Goal: Task Accomplishment & Management: Manage account settings

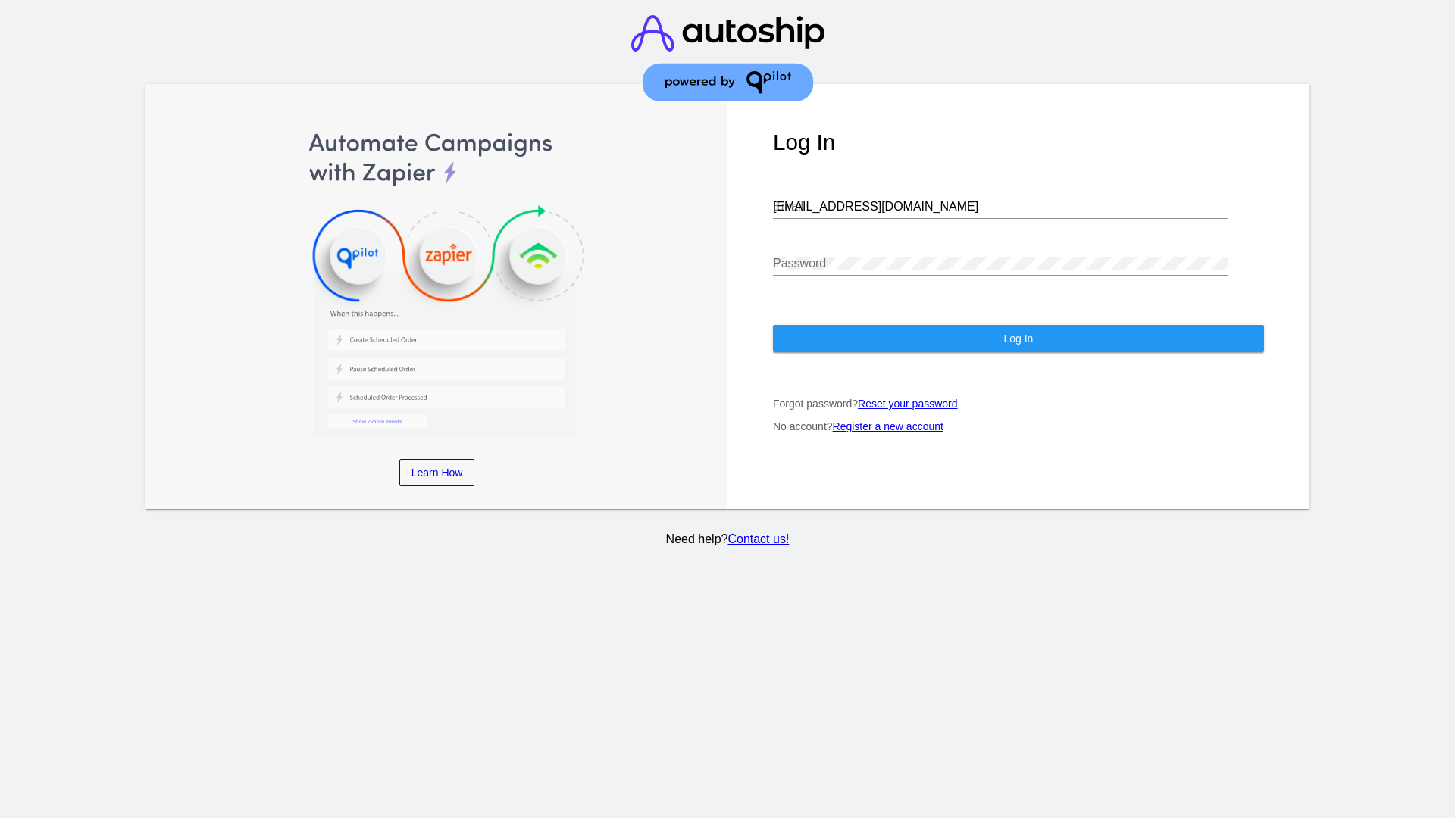
type input "jr@patternsinthecloud.com"
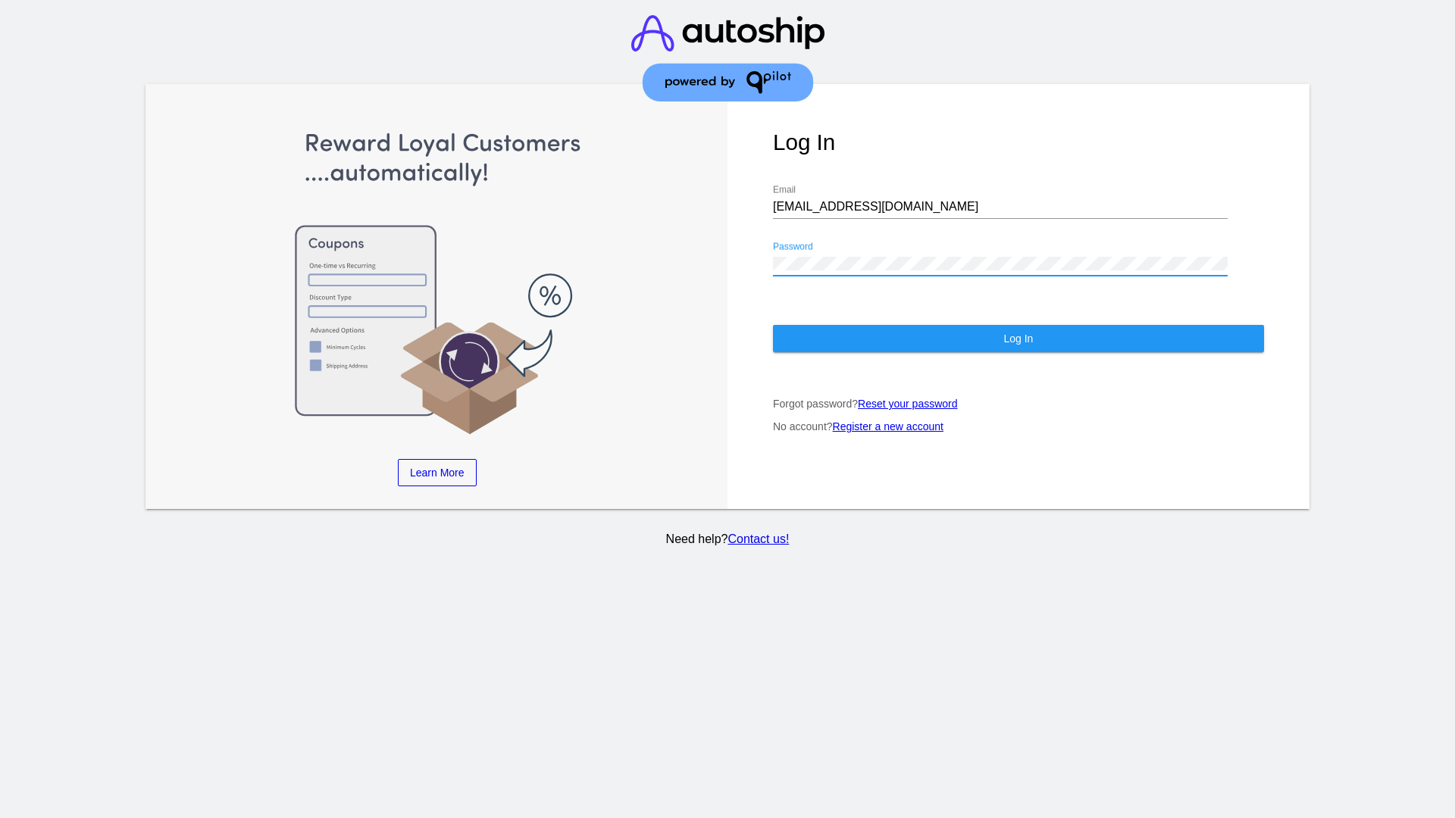
click at [1018, 339] on span "Log In" at bounding box center [1018, 339] width 30 height 12
